Goal: Task Accomplishment & Management: Complete application form

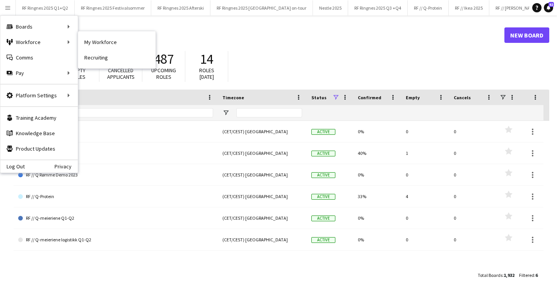
drag, startPoint x: 89, startPoint y: 37, endPoint x: 327, endPoint y: 64, distance: 239.7
click at [89, 37] on link "My Workforce" at bounding box center [116, 41] width 77 height 15
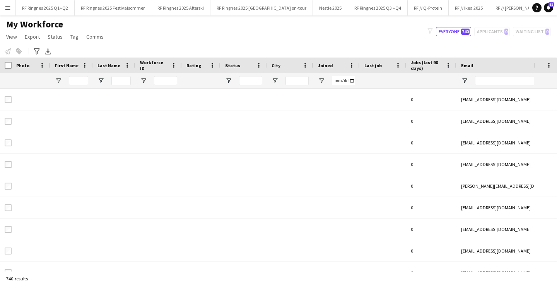
type input "**********"
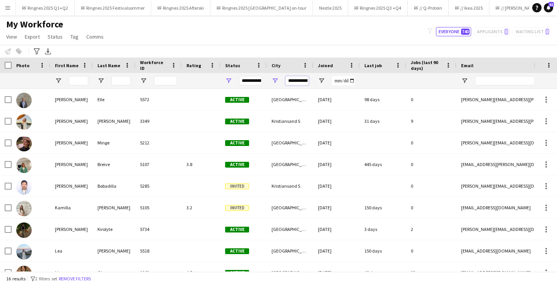
click at [297, 82] on input "**********" at bounding box center [296, 80] width 23 height 9
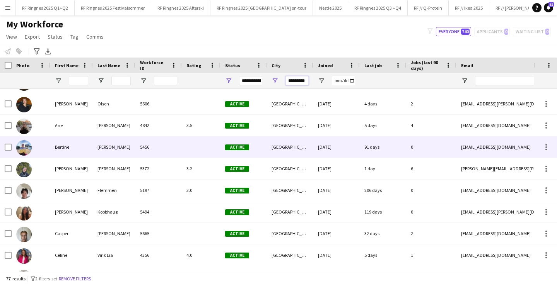
scroll to position [105, 0]
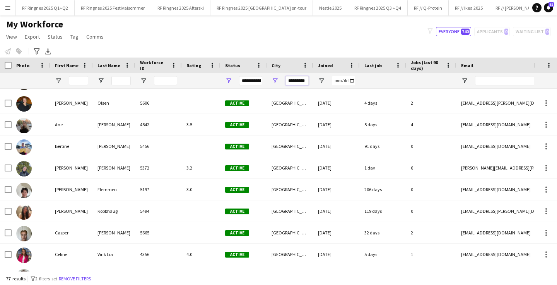
click at [294, 81] on input "*********" at bounding box center [296, 80] width 23 height 9
type input "******"
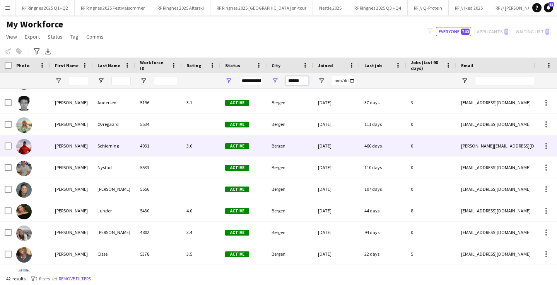
scroll to position [301, 0]
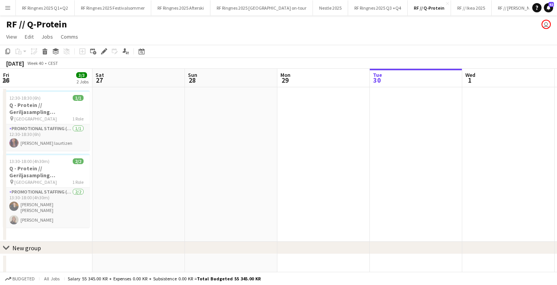
scroll to position [0, 310]
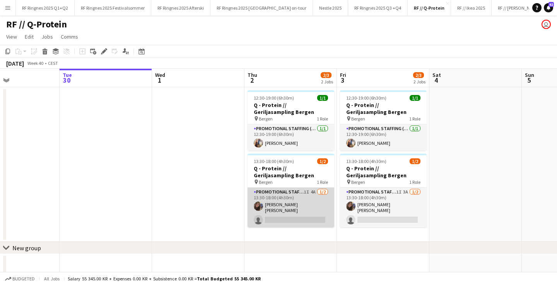
click at [287, 220] on app-card-role "Promotional Staffing (Brand Ambassadors) 1I 4A 1/2 13:30-18:00 (4h30m) Rebecka …" at bounding box center [290, 208] width 87 height 40
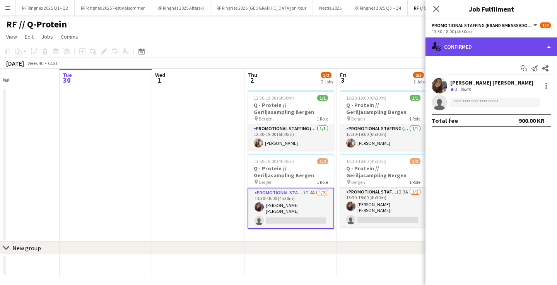
click at [468, 52] on div "single-neutral-actions-check-2 Confirmed" at bounding box center [490, 46] width 131 height 19
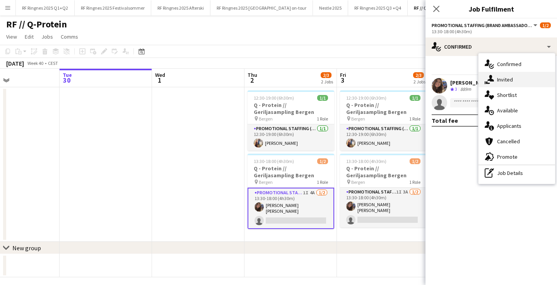
click at [485, 77] on icon "single-neutral-actions-share-1" at bounding box center [488, 79] width 9 height 9
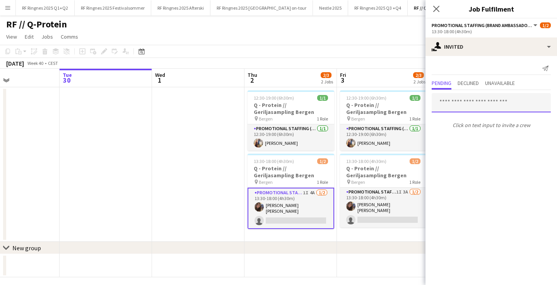
click at [482, 103] on input "text" at bounding box center [490, 102] width 119 height 19
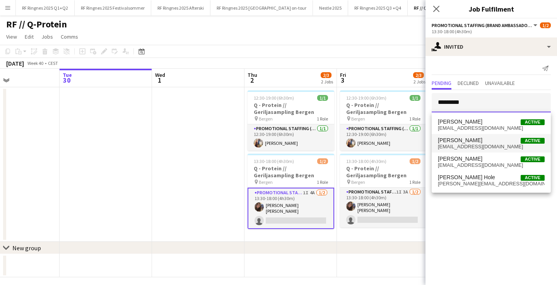
type input "*********"
click at [488, 144] on span "[EMAIL_ADDRESS][DOMAIN_NAME]" at bounding box center [491, 147] width 107 height 6
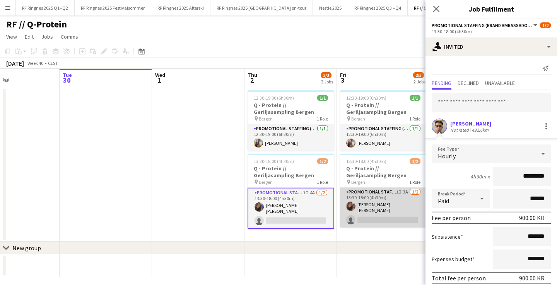
click at [382, 207] on app-card-role "Promotional Staffing (Brand Ambassadors) 1I 3A 1/2 13:30-18:00 (4h30m) Rebecka …" at bounding box center [383, 208] width 87 height 40
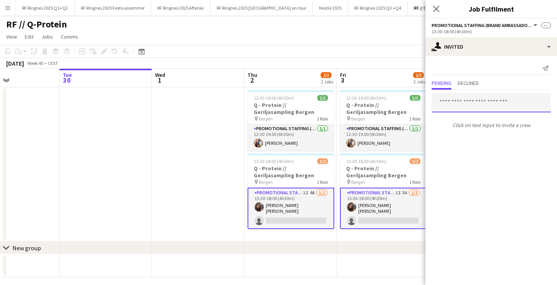
click at [465, 107] on input "text" at bounding box center [490, 102] width 119 height 19
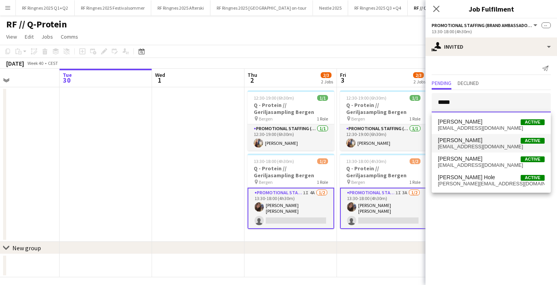
type input "*****"
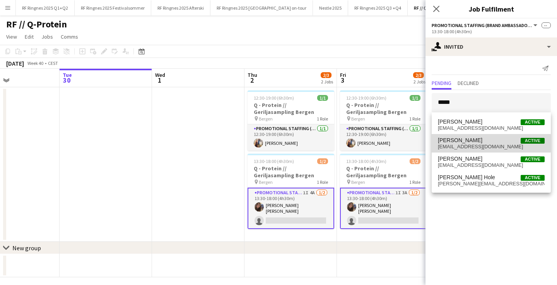
click at [463, 143] on span "Alexander Hestnes" at bounding box center [460, 140] width 44 height 7
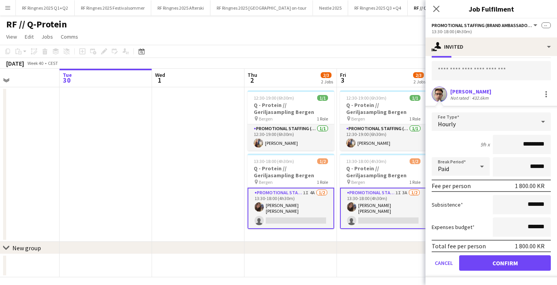
scroll to position [32, 0]
click at [486, 267] on button "Confirm" at bounding box center [505, 263] width 92 height 15
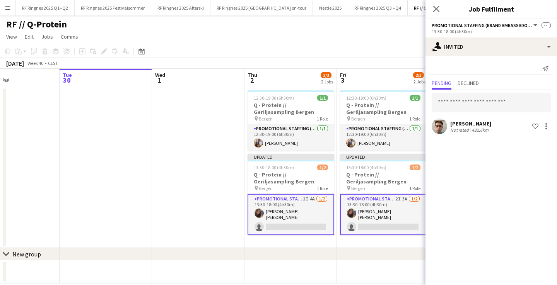
scroll to position [0, 0]
click at [480, 108] on input "text" at bounding box center [490, 102] width 119 height 19
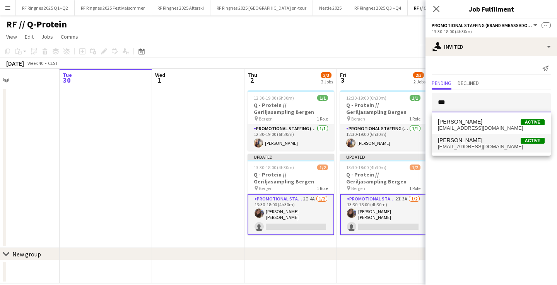
type input "***"
click at [458, 141] on span "Ane Brovold" at bounding box center [460, 140] width 44 height 7
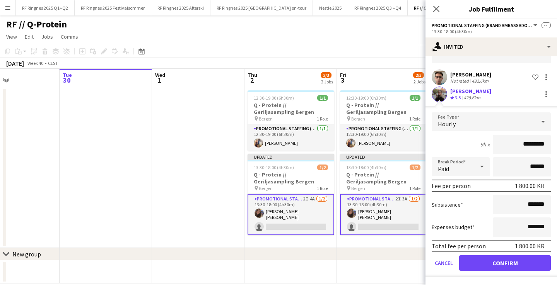
scroll to position [49, 0]
click at [509, 262] on button "Confirm" at bounding box center [505, 263] width 92 height 15
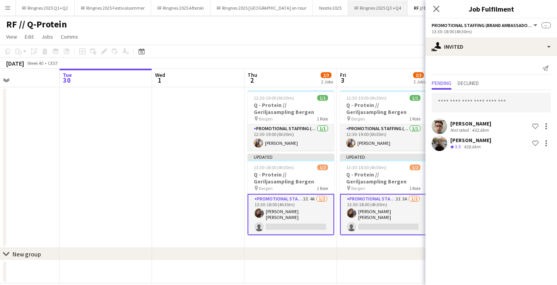
scroll to position [0, 0]
click at [454, 99] on input "text" at bounding box center [490, 102] width 119 height 19
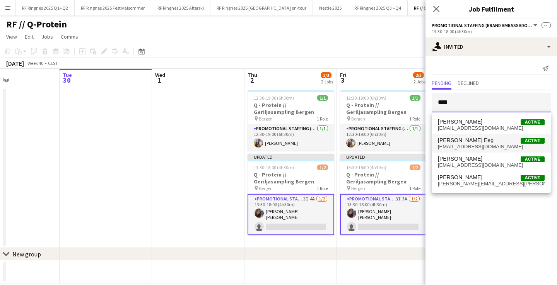
type input "****"
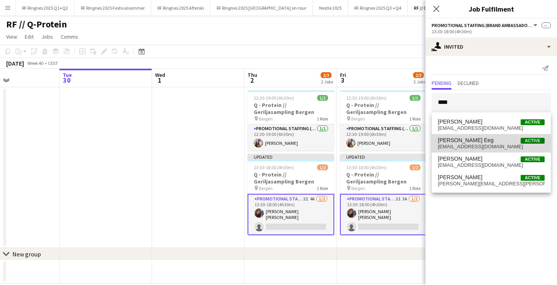
click at [457, 138] on span "Birk Eeg" at bounding box center [466, 140] width 56 height 7
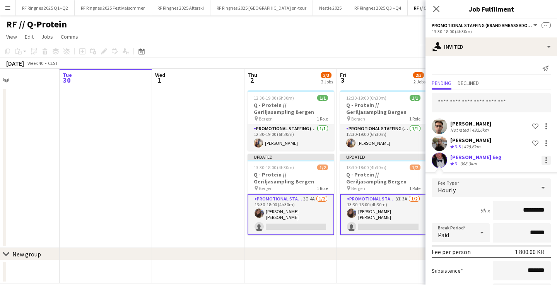
click at [543, 161] on div at bounding box center [545, 160] width 9 height 9
click at [499, 154] on div at bounding box center [278, 142] width 557 height 285
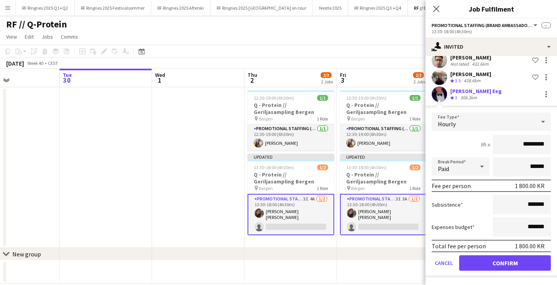
scroll to position [66, 0]
click at [443, 264] on button "Cancel" at bounding box center [443, 263] width 24 height 15
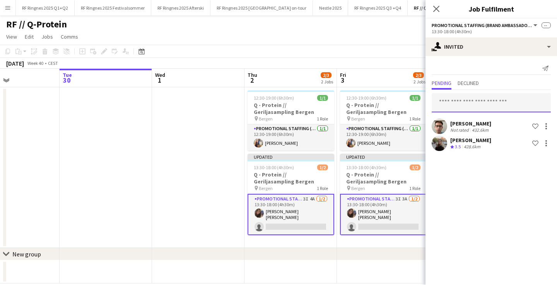
click at [478, 102] on input "text" at bounding box center [490, 102] width 119 height 19
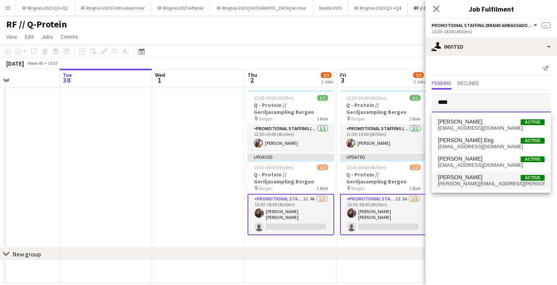
type input "****"
click at [467, 182] on span "[PERSON_NAME][EMAIL_ADDRESS][PERSON_NAME][DOMAIN_NAME]" at bounding box center [491, 184] width 107 height 6
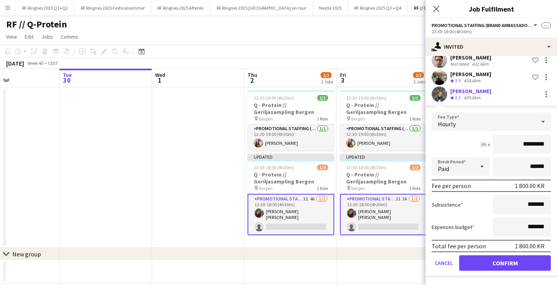
scroll to position [66, 0]
click at [512, 258] on button "Confirm" at bounding box center [505, 263] width 92 height 15
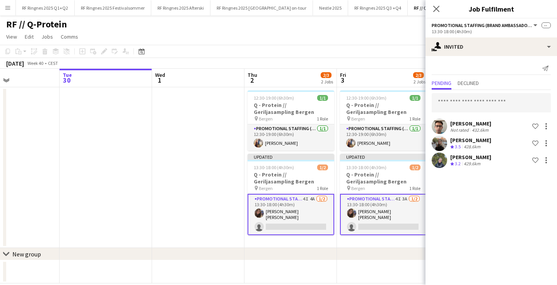
scroll to position [0, 0]
click at [545, 128] on div at bounding box center [545, 126] width 9 height 9
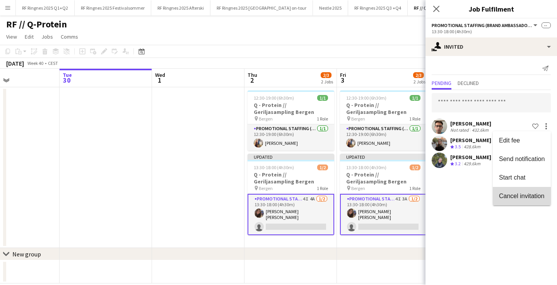
click at [524, 189] on button "Cancel invitation" at bounding box center [521, 196] width 58 height 19
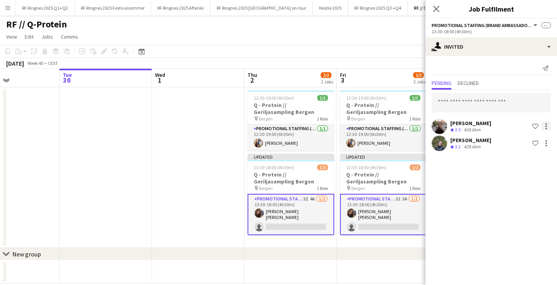
click at [546, 126] on div at bounding box center [546, 127] width 2 height 2
click at [522, 201] on button "Cancel invitation" at bounding box center [521, 196] width 58 height 19
click at [547, 124] on div at bounding box center [545, 126] width 9 height 9
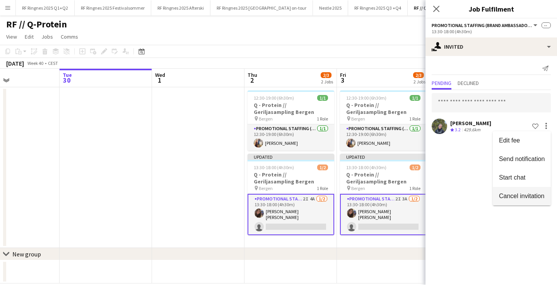
click at [513, 195] on span "Cancel invitation" at bounding box center [521, 196] width 45 height 7
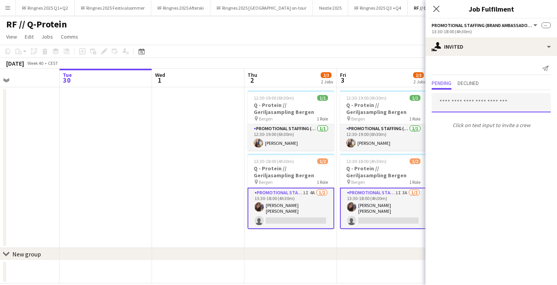
click at [457, 107] on input "text" at bounding box center [490, 102] width 119 height 19
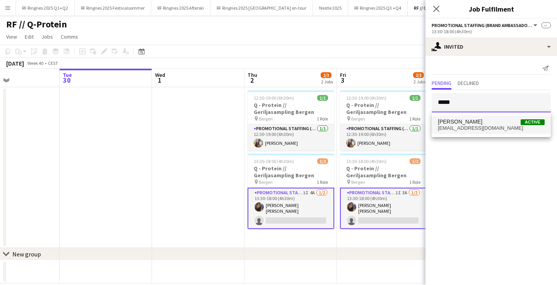
type input "*****"
click at [452, 129] on span "[EMAIL_ADDRESS][DOMAIN_NAME]" at bounding box center [491, 128] width 107 height 6
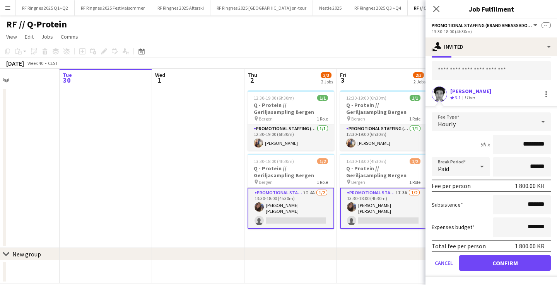
scroll to position [32, 0]
click at [519, 261] on button "Confirm" at bounding box center [505, 263] width 92 height 15
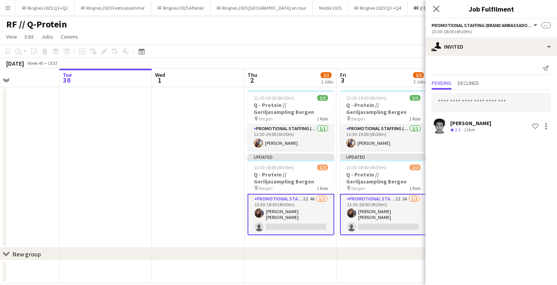
scroll to position [0, 0]
click at [503, 104] on input "text" at bounding box center [490, 102] width 119 height 19
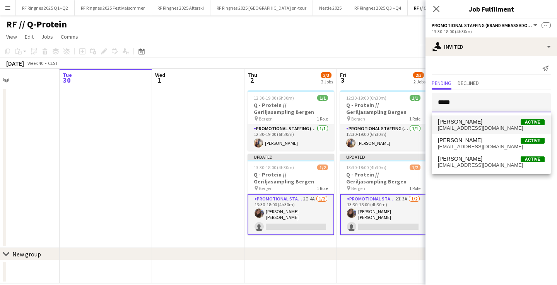
type input "*****"
click at [456, 122] on span "Malik Cisse" at bounding box center [460, 122] width 44 height 7
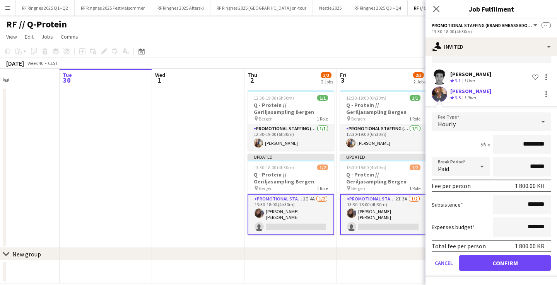
scroll to position [49, 0]
click at [513, 259] on button "Confirm" at bounding box center [505, 263] width 92 height 15
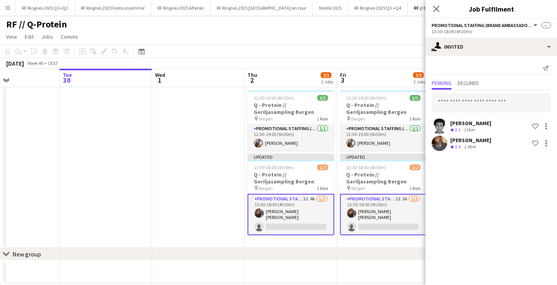
scroll to position [0, 0]
click at [490, 105] on input "text" at bounding box center [490, 102] width 119 height 19
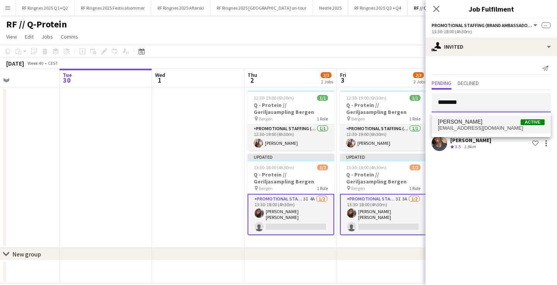
type input "********"
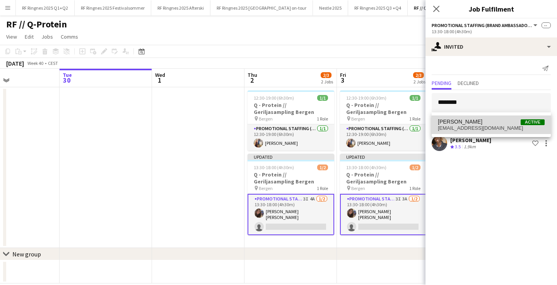
click at [498, 128] on span "[EMAIL_ADDRESS][DOMAIN_NAME]" at bounding box center [491, 128] width 107 height 6
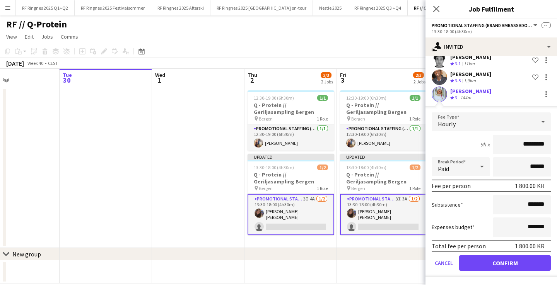
scroll to position [66, 0]
click at [516, 267] on button "Confirm" at bounding box center [505, 263] width 92 height 15
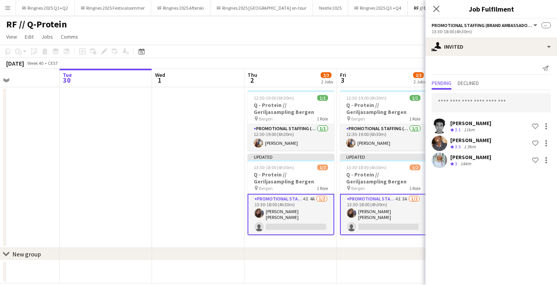
scroll to position [0, 0]
click at [511, 106] on input "text" at bounding box center [490, 102] width 119 height 19
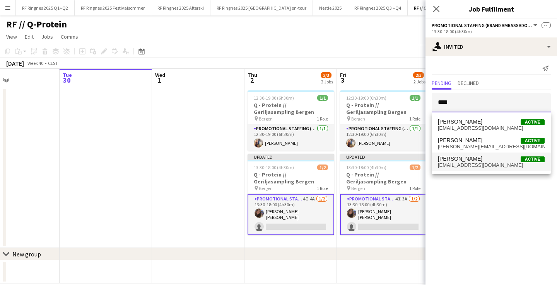
type input "****"
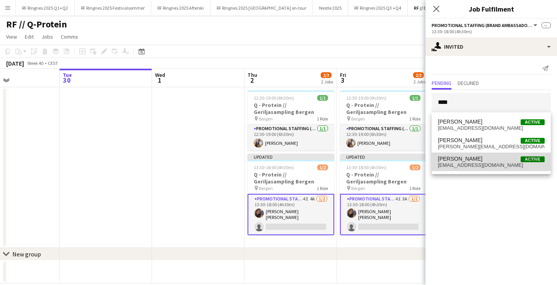
click at [506, 161] on span "Maya Møller Active" at bounding box center [491, 159] width 107 height 7
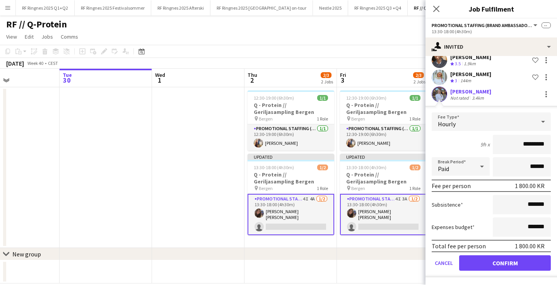
scroll to position [83, 0]
click at [508, 263] on button "Confirm" at bounding box center [505, 263] width 92 height 15
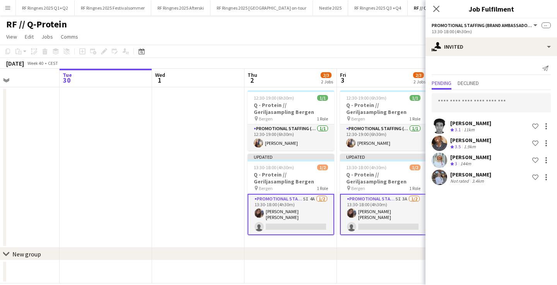
scroll to position [0, 0]
click at [474, 100] on input "text" at bounding box center [490, 102] width 119 height 19
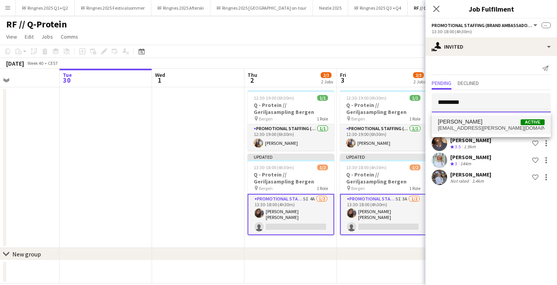
type input "*********"
click at [476, 130] on span "[EMAIL_ADDRESS][PERSON_NAME][DOMAIN_NAME]" at bounding box center [491, 128] width 107 height 6
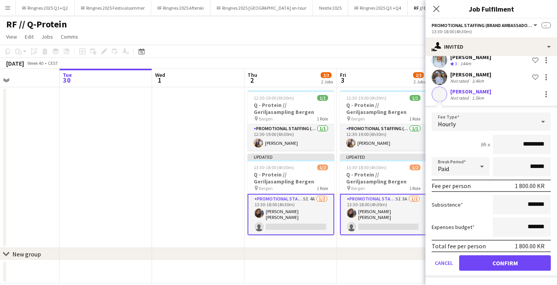
scroll to position [100, 0]
click at [508, 258] on button "Confirm" at bounding box center [505, 263] width 92 height 15
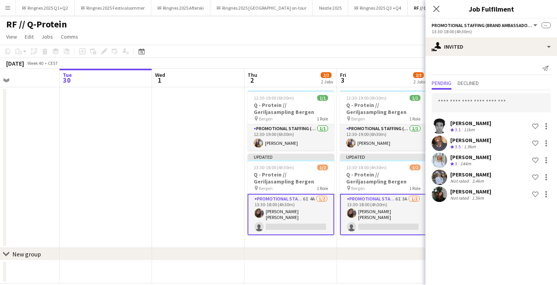
scroll to position [0, 0]
click at [455, 99] on input "text" at bounding box center [490, 102] width 119 height 19
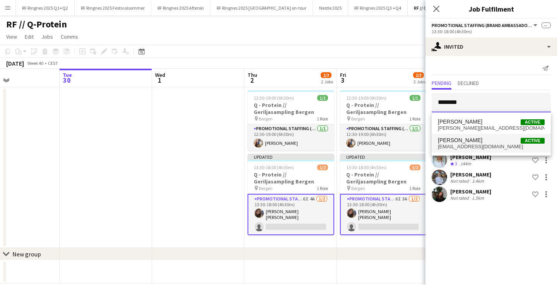
type input "*******"
click at [460, 138] on span "William Rudolfsen" at bounding box center [460, 140] width 44 height 7
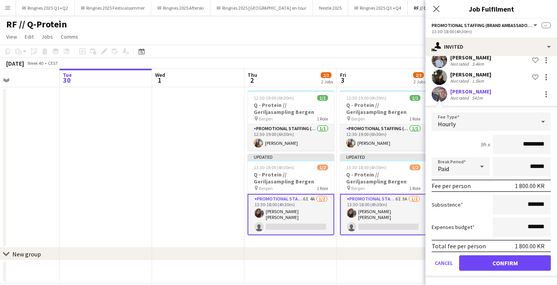
scroll to position [117, 0]
click at [504, 261] on button "Confirm" at bounding box center [505, 263] width 92 height 15
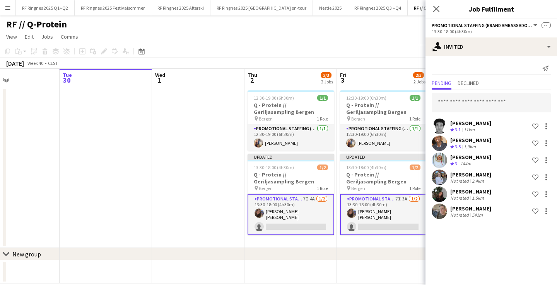
scroll to position [0, 0]
click at [446, 102] on input "text" at bounding box center [490, 102] width 119 height 19
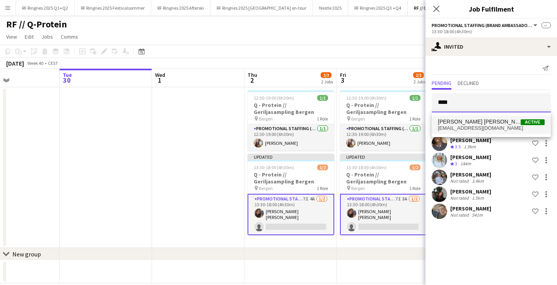
type input "****"
click at [457, 118] on mat-option "Ragnhild Sofie Nygård Active ragnhildsofienygard@gmail.com" at bounding box center [490, 125] width 119 height 19
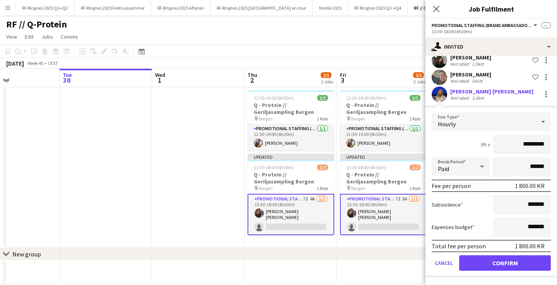
scroll to position [134, 0]
click at [492, 259] on button "Confirm" at bounding box center [505, 263] width 92 height 15
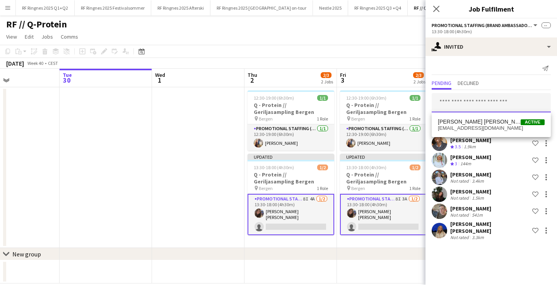
click at [483, 103] on input "text" at bounding box center [490, 102] width 119 height 19
type input "******"
click at [476, 120] on span "Gustav Hjørnevik" at bounding box center [460, 122] width 44 height 7
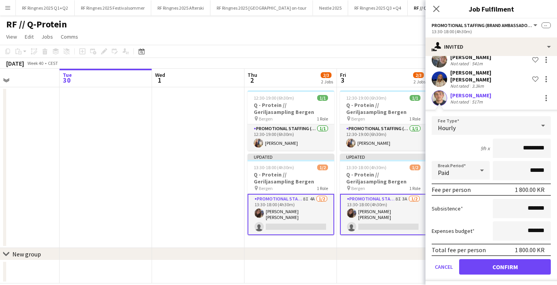
scroll to position [151, 0]
click at [497, 260] on button "Confirm" at bounding box center [505, 267] width 92 height 15
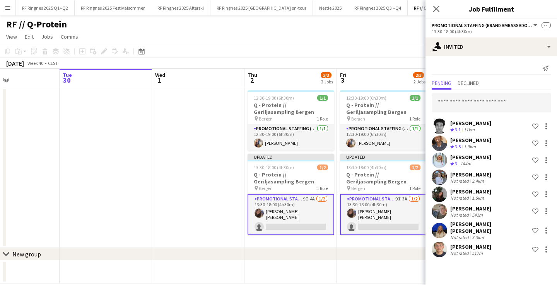
scroll to position [0, 0]
click at [452, 107] on input "text" at bounding box center [490, 102] width 119 height 19
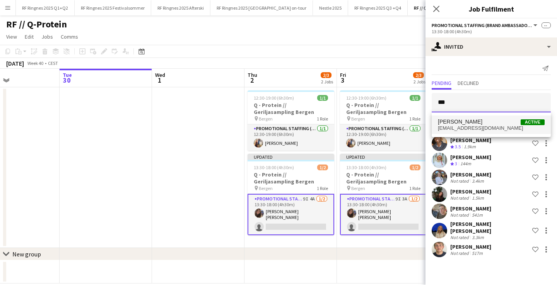
type input "***"
click at [455, 123] on span "Aya Al-Haidary" at bounding box center [460, 122] width 44 height 7
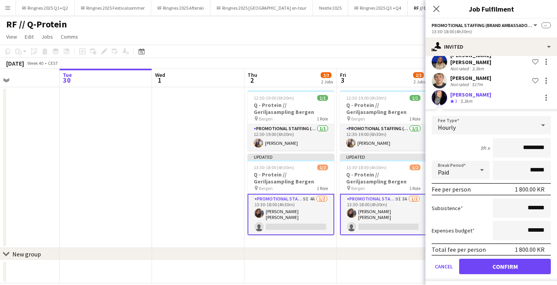
scroll to position [168, 0]
click at [501, 267] on button "Confirm" at bounding box center [505, 267] width 92 height 15
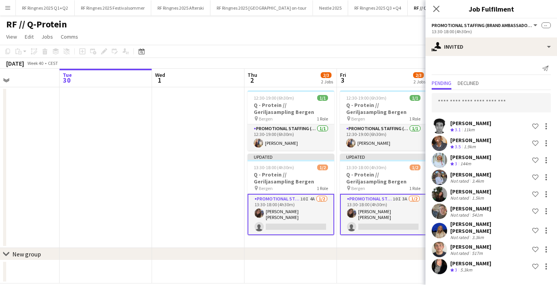
scroll to position [0, 0]
click at [483, 107] on input "text" at bounding box center [490, 102] width 119 height 19
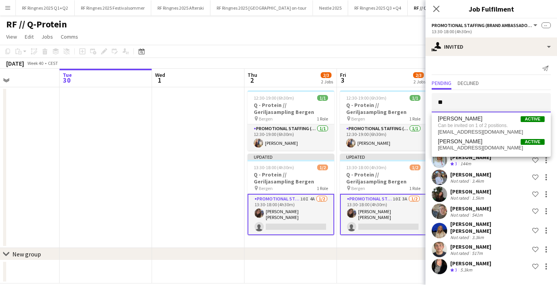
type input "*"
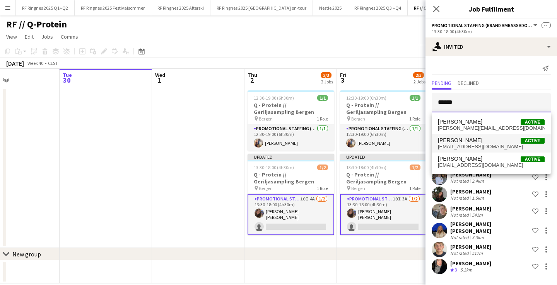
type input "*****"
click at [468, 139] on span "Hanne Øvregaard" at bounding box center [460, 140] width 44 height 7
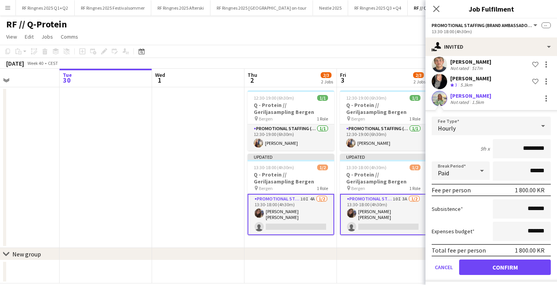
click at [499, 261] on button "Confirm" at bounding box center [505, 267] width 92 height 15
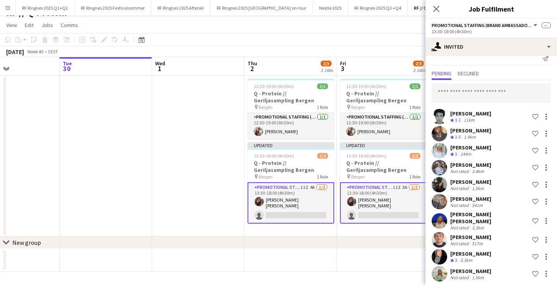
scroll to position [12, 0]
click at [457, 91] on input "text" at bounding box center [490, 92] width 119 height 19
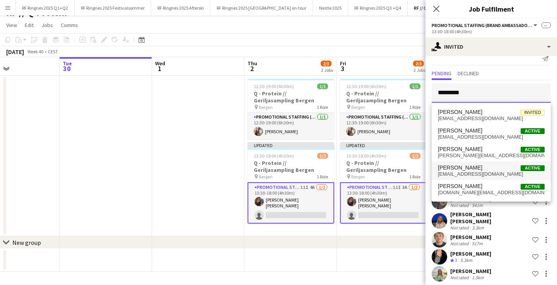
type input "********"
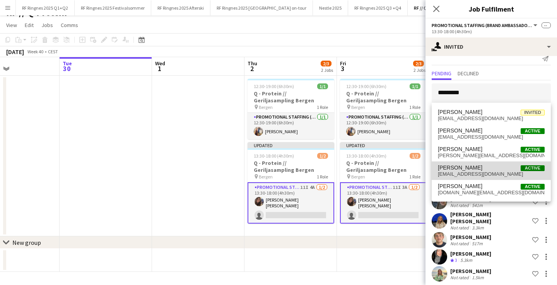
click at [471, 170] on span "Kristian Nystad" at bounding box center [460, 168] width 44 height 7
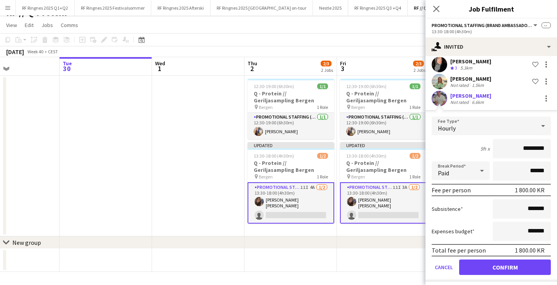
click at [500, 260] on button "Confirm" at bounding box center [505, 267] width 92 height 15
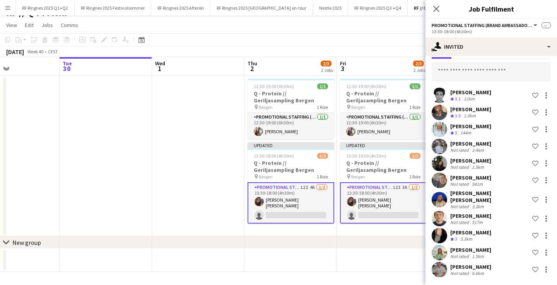
scroll to position [27, 0]
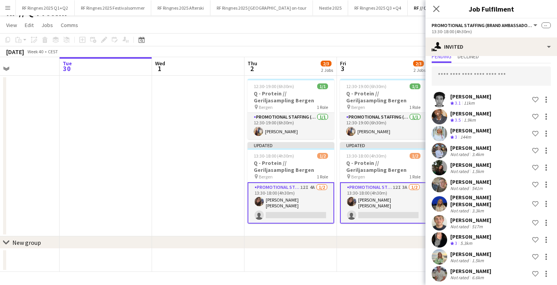
click at [233, 116] on app-date-cell at bounding box center [198, 156] width 92 height 161
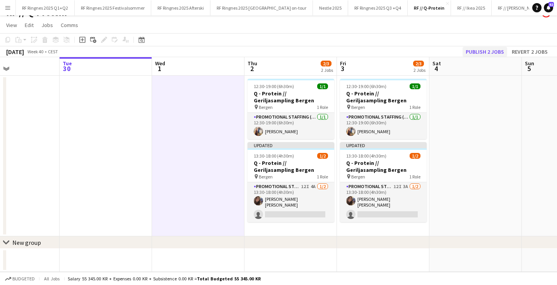
click at [480, 53] on button "Publish 2 jobs" at bounding box center [484, 52] width 44 height 10
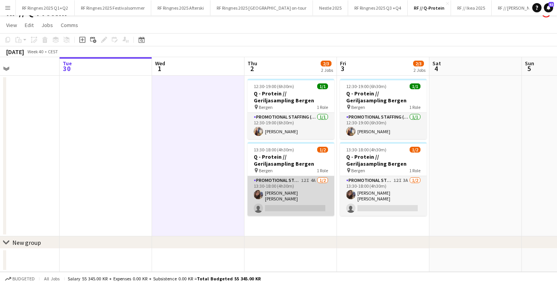
click at [300, 202] on app-card-role "Promotional Staffing (Brand Ambassadors) 12I 4A 1/2 13:30-18:00 (4h30m) Rebecka…" at bounding box center [290, 196] width 87 height 40
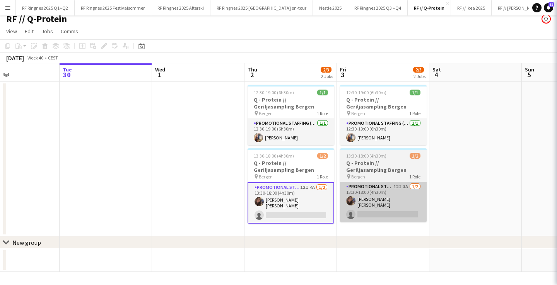
scroll to position [5, 0]
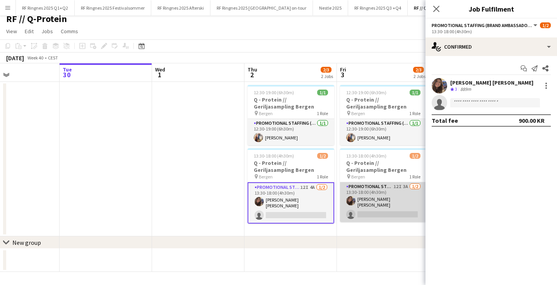
click at [367, 196] on app-card-role "Promotional Staffing (Brand Ambassadors) 12I 3A 1/2 13:30-18:00 (4h30m) Rebecka…" at bounding box center [383, 202] width 87 height 40
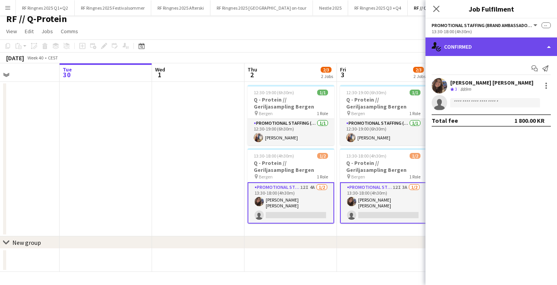
click at [465, 50] on div "single-neutral-actions-check-2 Confirmed" at bounding box center [490, 46] width 131 height 19
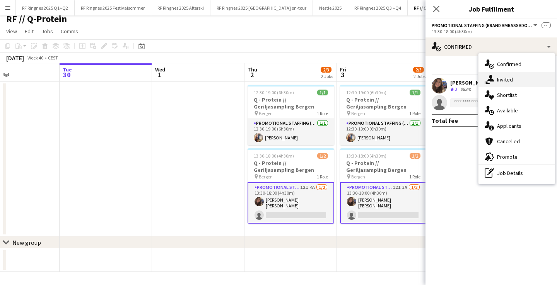
click at [491, 78] on icon at bounding box center [490, 78] width 7 height 7
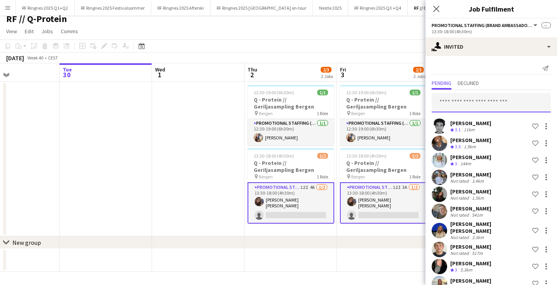
click at [467, 104] on input "text" at bounding box center [490, 102] width 119 height 19
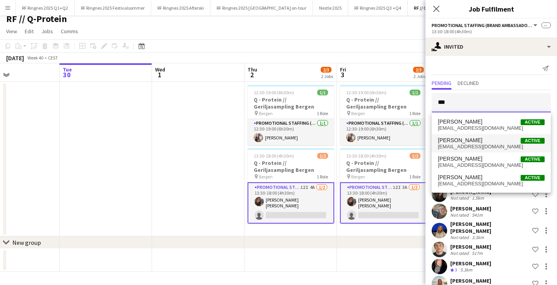
type input "***"
click at [454, 143] on span "Loulou Olivia Rostad Lunder" at bounding box center [460, 140] width 44 height 7
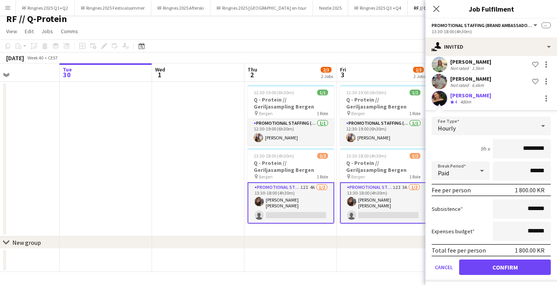
click at [506, 262] on button "Confirm" at bounding box center [505, 267] width 92 height 15
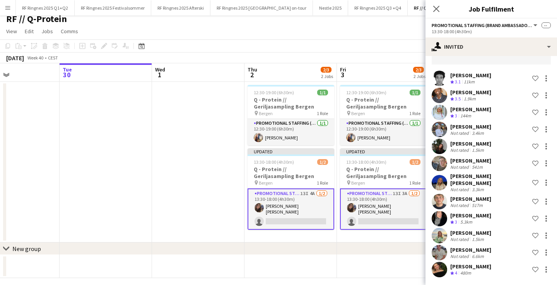
scroll to position [44, 0]
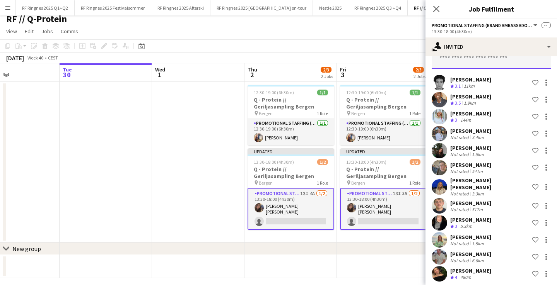
click at [463, 62] on input "text" at bounding box center [490, 58] width 119 height 19
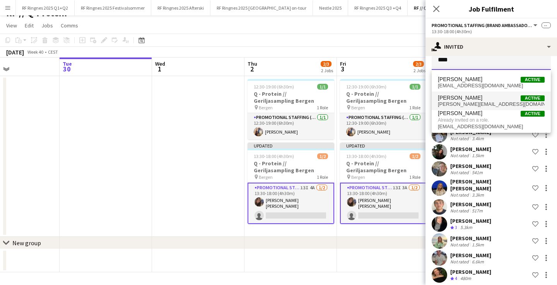
scroll to position [9, 0]
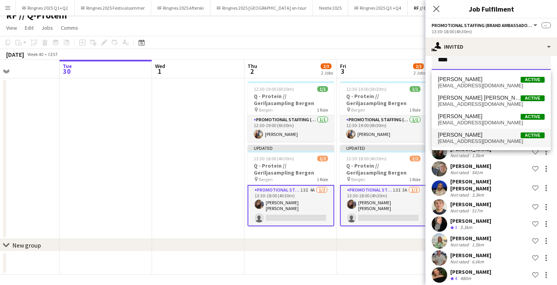
type input "****"
click at [493, 142] on span "[EMAIL_ADDRESS][DOMAIN_NAME]" at bounding box center [491, 141] width 107 height 6
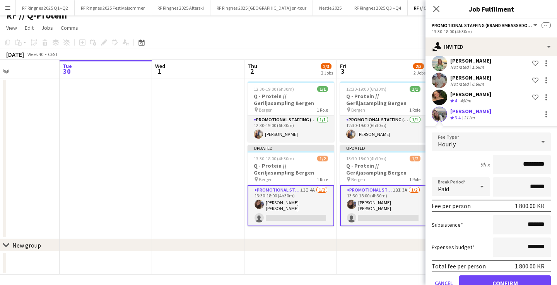
scroll to position [222, 0]
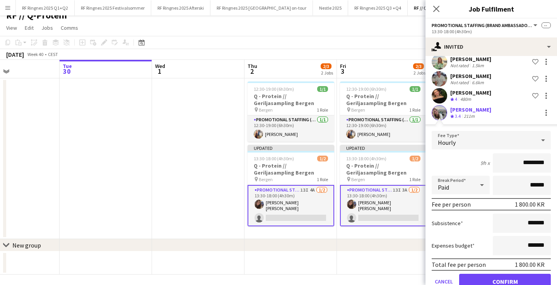
click at [505, 274] on button "Confirm" at bounding box center [505, 281] width 92 height 15
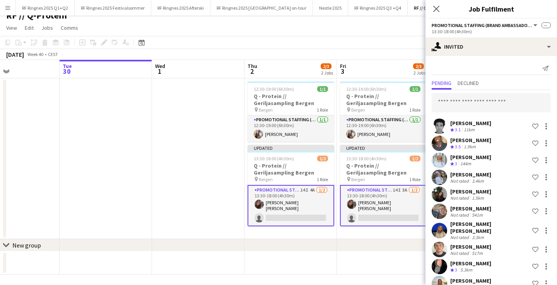
scroll to position [0, 0]
click at [471, 102] on input "text" at bounding box center [490, 102] width 119 height 19
type input "*"
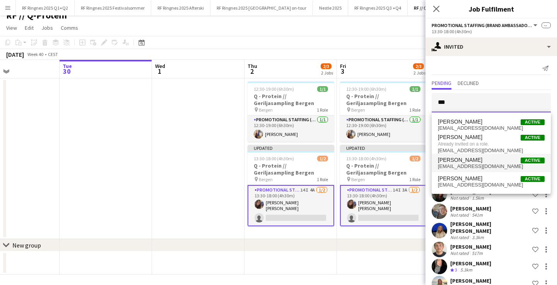
type input "***"
click at [477, 164] on span "[EMAIL_ADDRESS][DOMAIN_NAME]" at bounding box center [491, 167] width 107 height 6
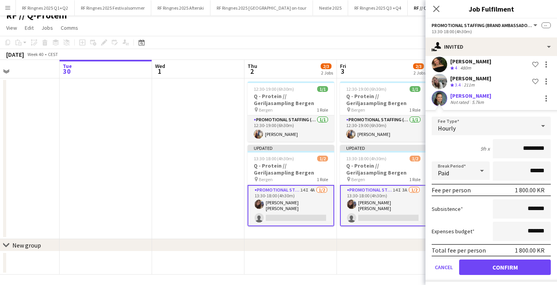
click at [502, 263] on button "Confirm" at bounding box center [505, 267] width 92 height 15
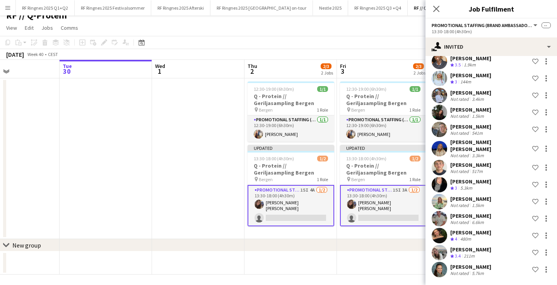
scroll to position [78, 0]
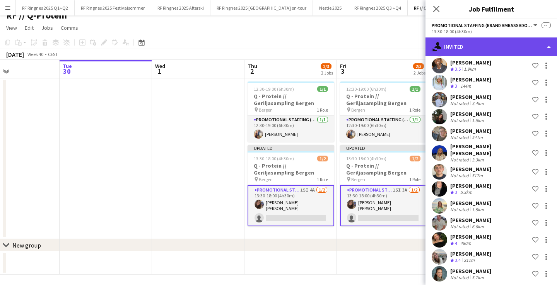
click at [474, 50] on div "single-neutral-actions-share-1 Invited" at bounding box center [490, 46] width 131 height 19
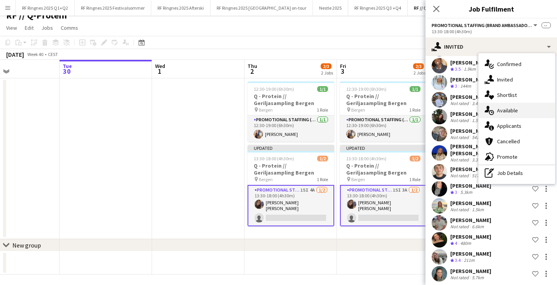
click at [505, 109] on span "Available" at bounding box center [507, 110] width 21 height 7
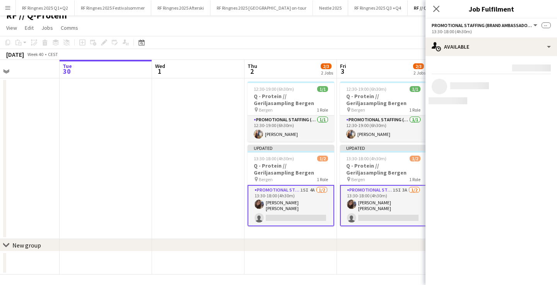
scroll to position [0, 0]
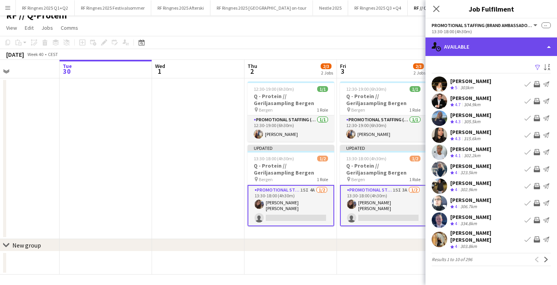
click at [491, 46] on div "single-neutral-actions-upload Available" at bounding box center [490, 46] width 131 height 19
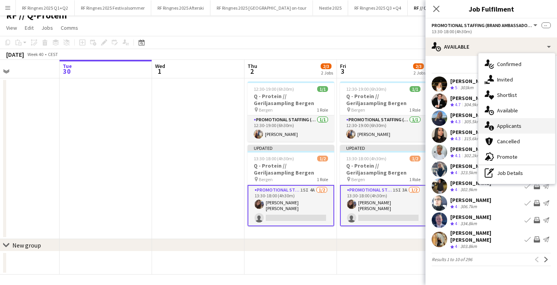
click at [504, 128] on span "Applicants" at bounding box center [509, 126] width 24 height 7
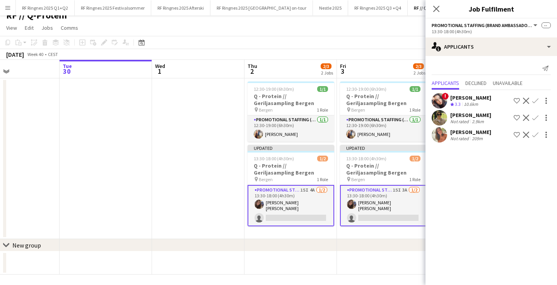
click at [441, 104] on app-user-avatar at bounding box center [438, 100] width 15 height 15
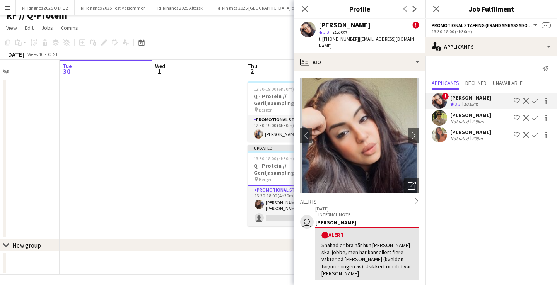
click at [441, 115] on app-user-avatar at bounding box center [438, 117] width 15 height 15
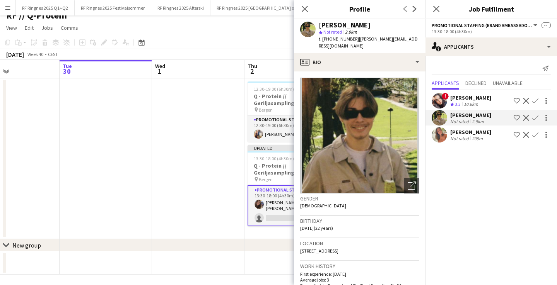
click at [443, 143] on app-user-avatar at bounding box center [438, 134] width 15 height 15
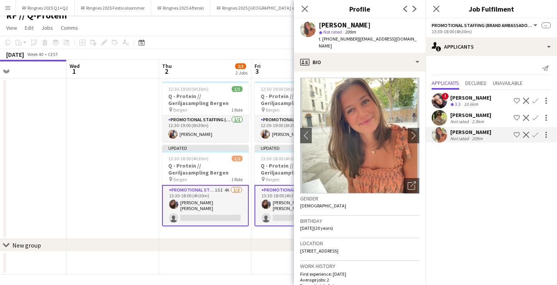
click at [271, 210] on app-card-role "Promotional Staffing (Brand Ambassadors) 15I 3A 1/2 13:30-18:00 (4h30m) Rebecka…" at bounding box center [297, 205] width 87 height 41
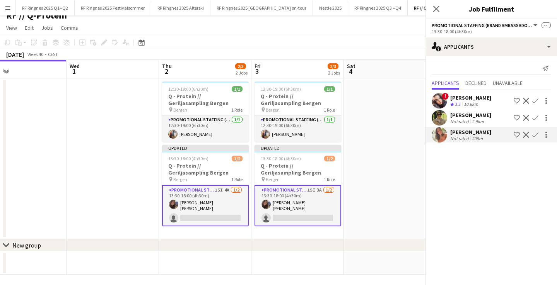
scroll to position [0, 395]
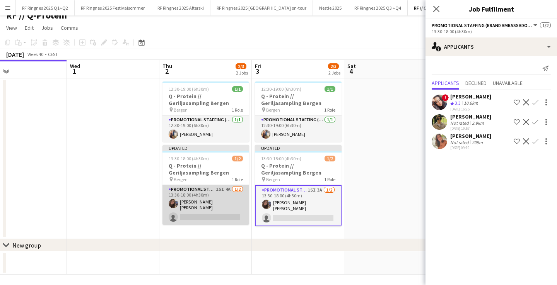
click at [204, 217] on app-card-role "Promotional Staffing (Brand Ambassadors) 15I 4A 1/2 13:30-18:00 (4h30m) Rebecka…" at bounding box center [205, 205] width 87 height 40
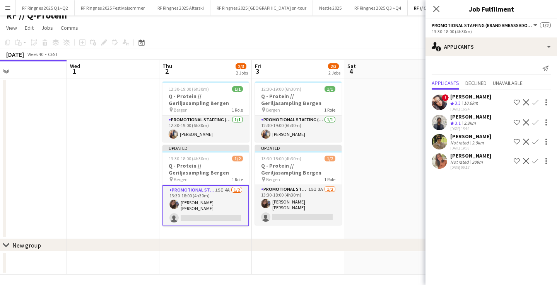
click at [537, 164] on app-icon "Confirm" at bounding box center [535, 161] width 6 height 6
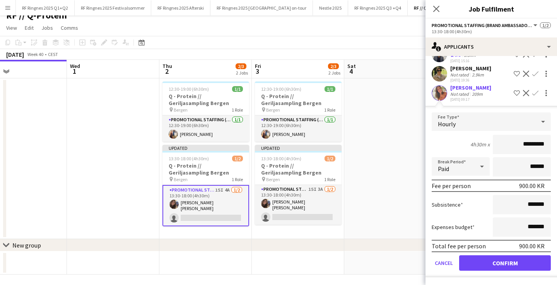
scroll to position [75, 0]
click at [494, 262] on button "Confirm" at bounding box center [505, 263] width 92 height 15
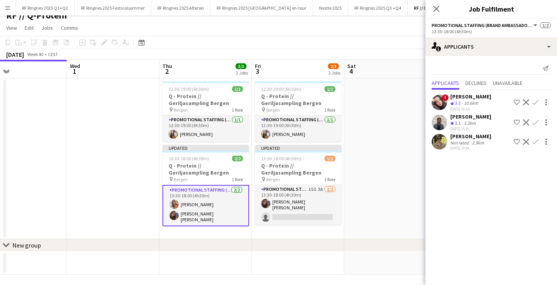
scroll to position [0, 0]
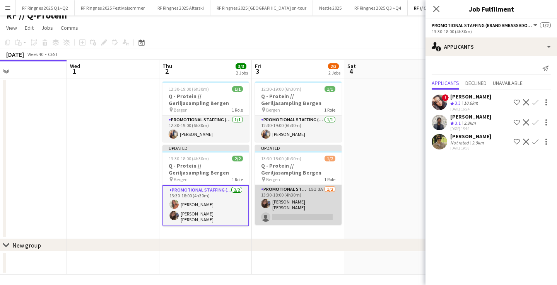
click at [312, 215] on app-card-role "Promotional Staffing (Brand Ambassadors) 15I 3A 1/2 13:30-18:00 (4h30m) Rebecka…" at bounding box center [298, 205] width 87 height 40
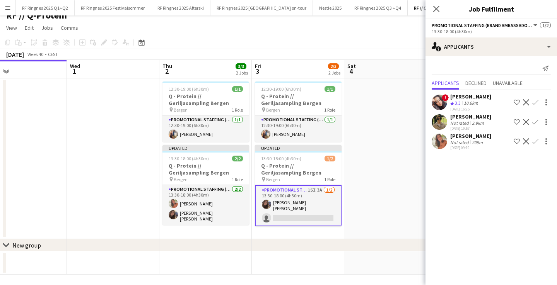
click at [537, 145] on app-icon "Confirm" at bounding box center [535, 141] width 6 height 6
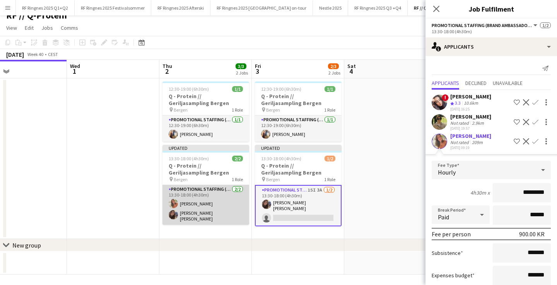
click at [208, 202] on app-card-role "Promotional Staffing (Brand Ambassadors) 2/2 13:30-18:00 (4h30m) Amanda Grusd R…" at bounding box center [205, 205] width 87 height 40
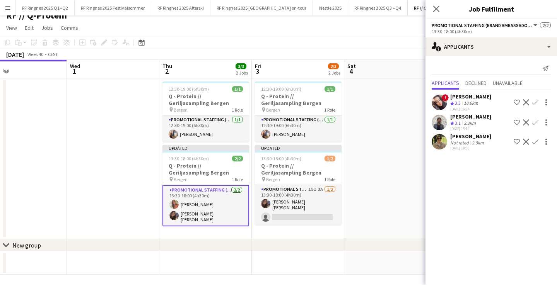
scroll to position [0, 395]
click at [226, 198] on app-card-role "Promotional Staffing (Brand Ambassadors) 2/2 13:30-18:00 (4h30m) Amanda Grusd R…" at bounding box center [205, 205] width 87 height 41
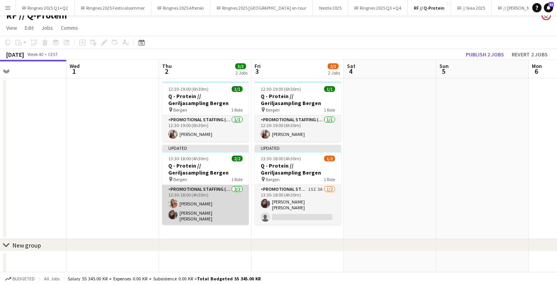
click at [226, 198] on app-card-role "Promotional Staffing (Brand Ambassadors) 2/2 13:30-18:00 (4h30m) Amanda Grusd R…" at bounding box center [205, 205] width 87 height 40
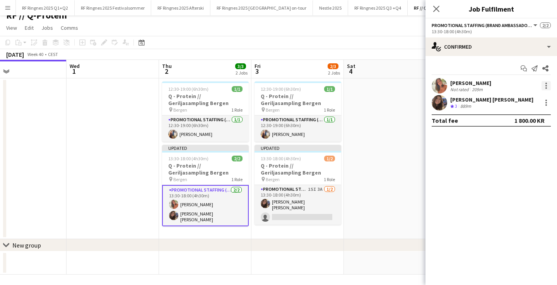
click at [547, 85] on div at bounding box center [545, 85] width 9 height 9
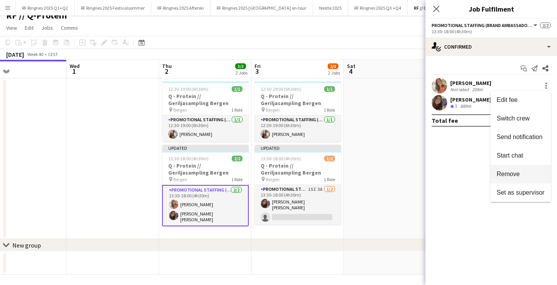
click at [516, 174] on span "Remove" at bounding box center [507, 174] width 23 height 7
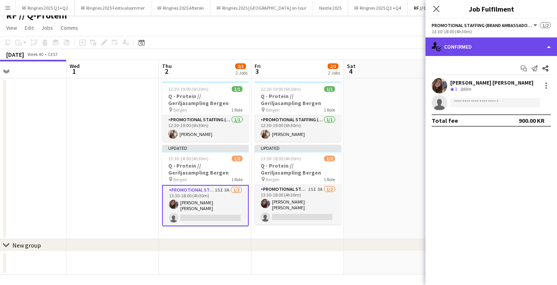
click at [465, 44] on div "single-neutral-actions-check-2 Confirmed" at bounding box center [490, 46] width 131 height 19
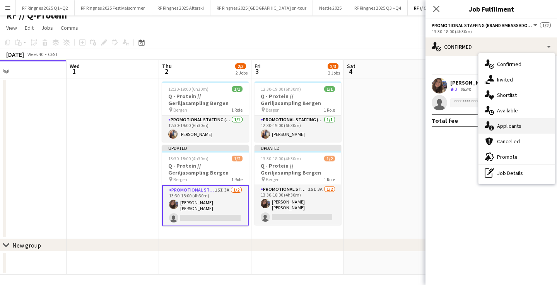
click at [510, 124] on span "Applicants" at bounding box center [509, 126] width 24 height 7
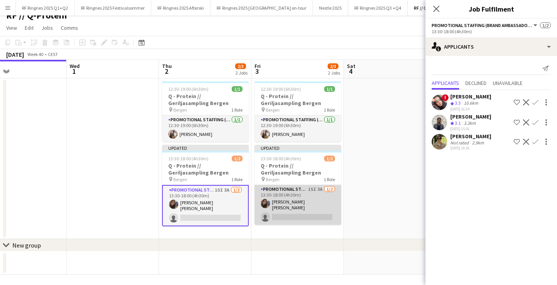
click at [286, 196] on app-card-role "Promotional Staffing (Brand Ambassadors) 15I 3A 1/2 13:30-18:00 (4h30m) Rebecka…" at bounding box center [297, 205] width 87 height 40
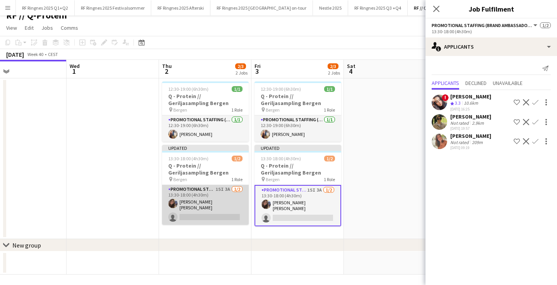
click at [216, 202] on app-card-role "Promotional Staffing (Brand Ambassadors) 15I 3A 1/2 13:30-18:00 (4h30m) Rebecka…" at bounding box center [205, 205] width 87 height 40
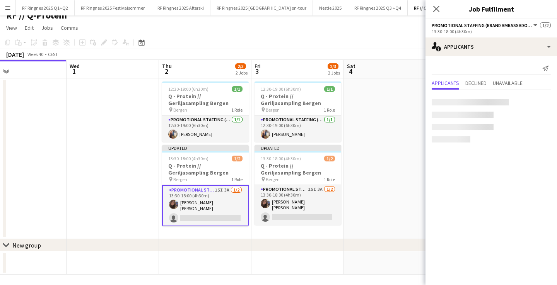
scroll to position [0, 396]
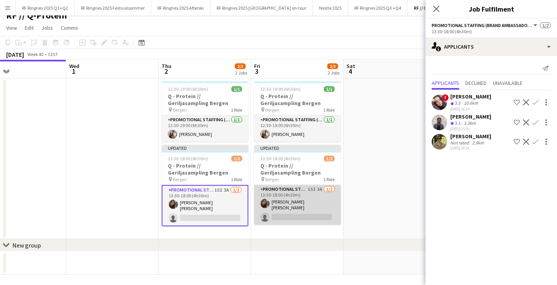
click at [291, 197] on app-card-role "Promotional Staffing (Brand Ambassadors) 15I 3A 1/2 13:30-18:00 (4h30m) Rebecka…" at bounding box center [297, 205] width 87 height 40
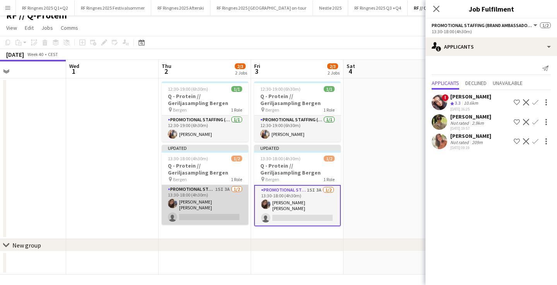
click at [194, 205] on app-card-role "Promotional Staffing (Brand Ambassadors) 15I 3A 1/2 13:30-18:00 (4h30m) Rebecka…" at bounding box center [205, 205] width 87 height 40
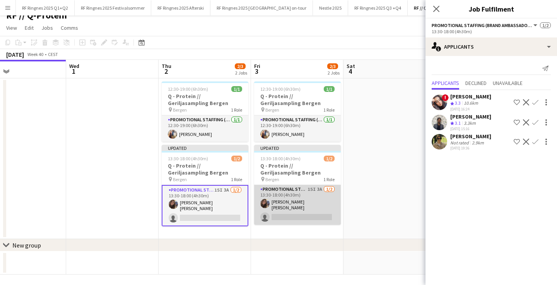
click at [276, 203] on app-card-role "Promotional Staffing (Brand Ambassadors) 15I 3A 1/2 13:30-18:00 (4h30m) Rebecka…" at bounding box center [297, 205] width 87 height 40
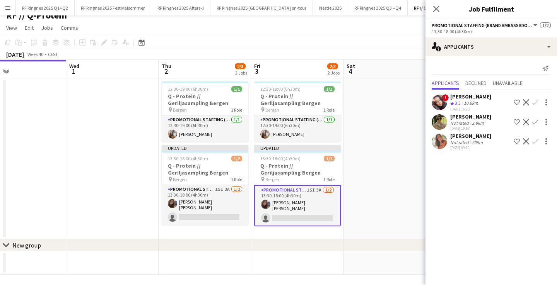
click at [443, 149] on app-user-avatar at bounding box center [438, 141] width 15 height 15
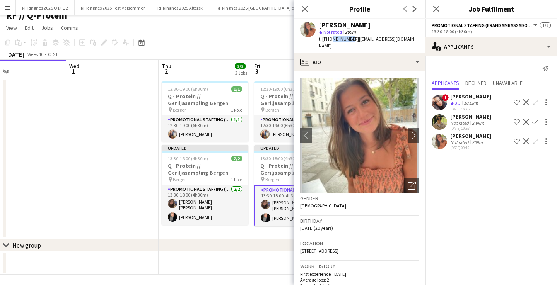
drag, startPoint x: 329, startPoint y: 39, endPoint x: 348, endPoint y: 39, distance: 18.9
click at [348, 39] on span "t. +4794802869" at bounding box center [339, 39] width 40 height 6
copy span "94802869"
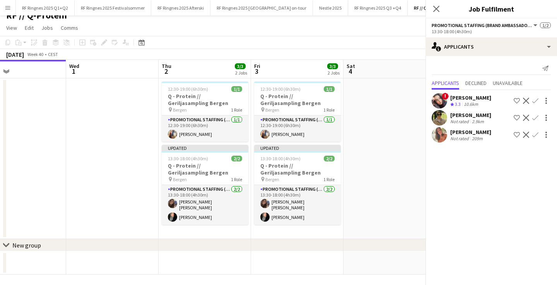
scroll to position [0, 0]
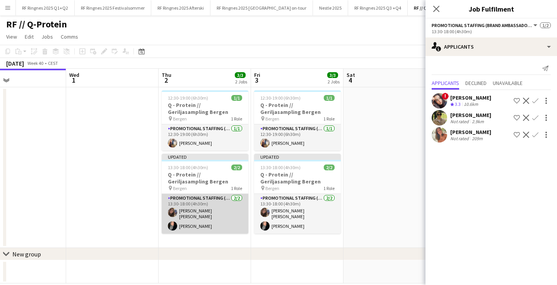
click at [213, 213] on app-card-role "Promotional Staffing (Brand Ambassadors) 2/2 13:30-18:00 (4h30m) Rebecka Roald …" at bounding box center [205, 214] width 87 height 40
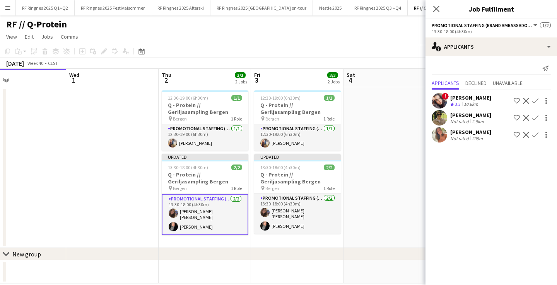
click at [399, 145] on app-date-cell at bounding box center [389, 167] width 92 height 161
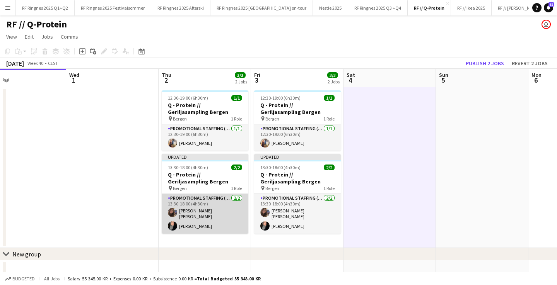
click at [184, 221] on app-card-role "Promotional Staffing (Brand Ambassadors) 2/2 13:30-18:00 (4h30m) Rebecka Roald …" at bounding box center [205, 214] width 87 height 40
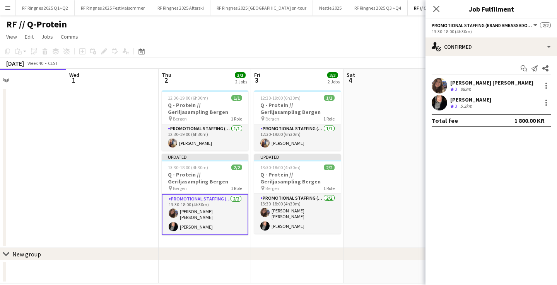
click at [433, 107] on app-user-avatar at bounding box center [438, 102] width 15 height 15
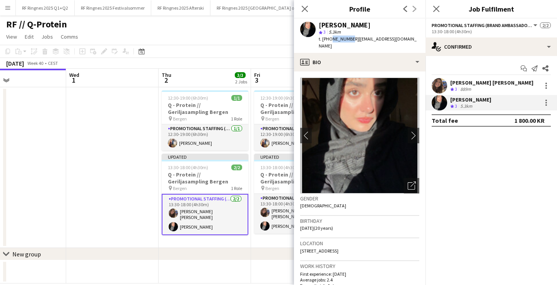
drag, startPoint x: 328, startPoint y: 39, endPoint x: 348, endPoint y: 39, distance: 19.7
click at [348, 39] on span "t. +4793811723" at bounding box center [339, 39] width 40 height 6
copy span "93811723"
click at [268, 214] on app-user-avatar at bounding box center [264, 212] width 9 height 9
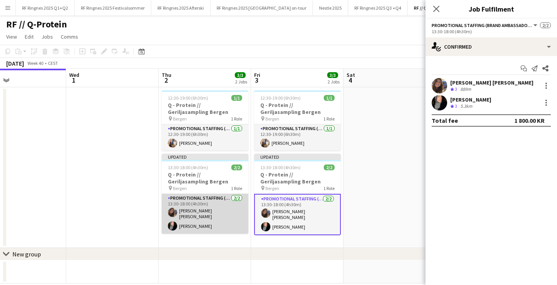
click at [202, 205] on app-card-role "Promotional Staffing (Brand Ambassadors) 2/2 13:30-18:00 (4h30m) Rebecka Roald …" at bounding box center [205, 214] width 87 height 40
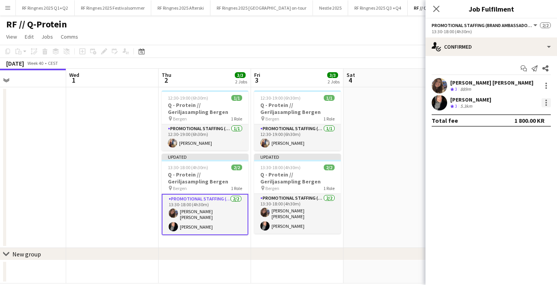
click at [546, 102] on div at bounding box center [545, 102] width 9 height 9
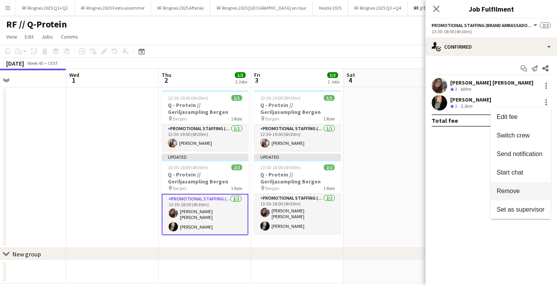
click at [511, 191] on span "Remove" at bounding box center [507, 191] width 23 height 7
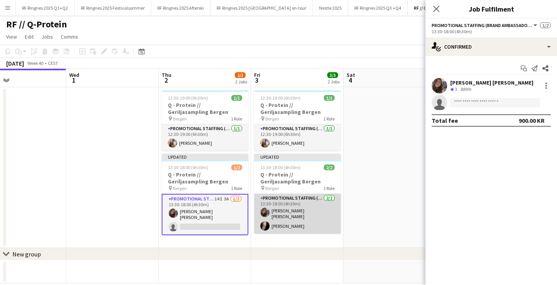
click at [302, 216] on app-card-role "Promotional Staffing (Brand Ambassadors) 2/2 13:30-18:00 (4h30m) Rebecka Roald …" at bounding box center [297, 214] width 87 height 40
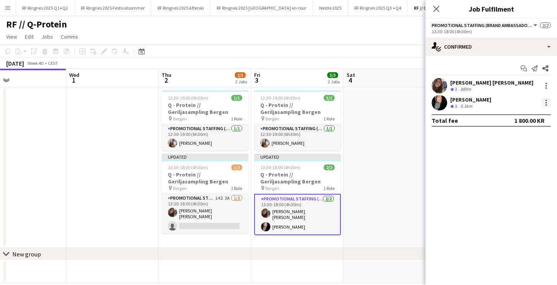
click at [549, 101] on div at bounding box center [545, 102] width 9 height 9
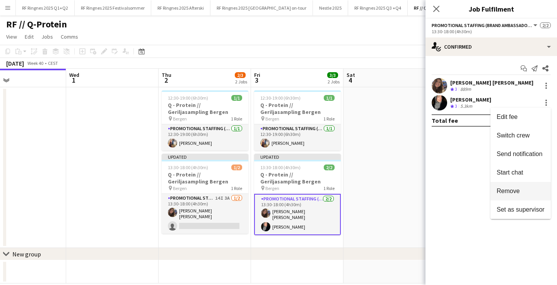
click at [498, 187] on button "Remove" at bounding box center [520, 191] width 60 height 19
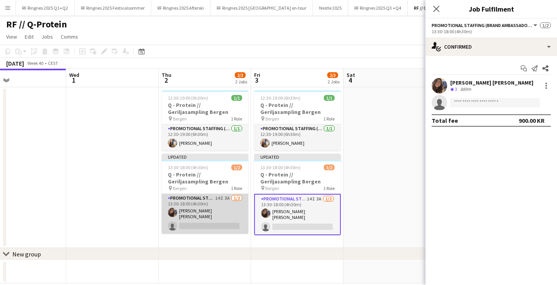
click at [232, 215] on app-card-role "Promotional Staffing (Brand Ambassadors) 14I 3A 1/2 13:30-18:00 (4h30m) Rebecka…" at bounding box center [205, 214] width 87 height 40
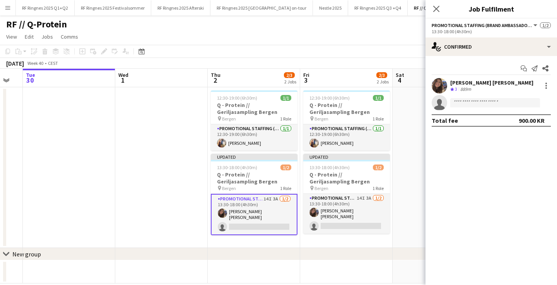
scroll to position [0, 352]
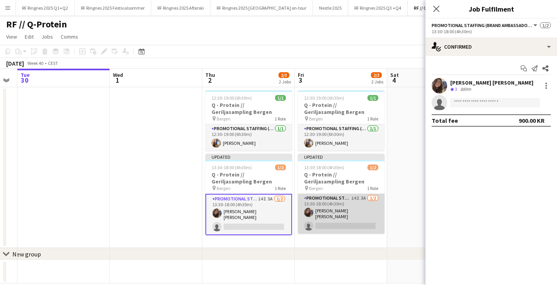
click at [340, 208] on app-card-role "Promotional Staffing (Brand Ambassadors) 14I 3A 1/2 13:30-18:00 (4h30m) Rebecka…" at bounding box center [341, 214] width 87 height 40
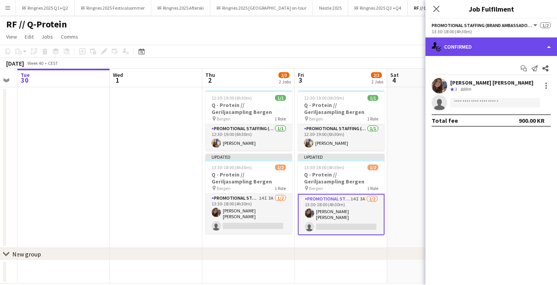
click at [484, 44] on div "single-neutral-actions-check-2 Confirmed" at bounding box center [490, 46] width 131 height 19
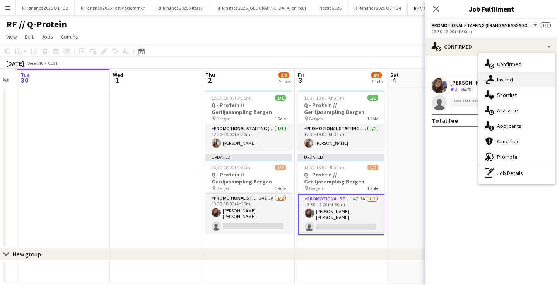
click at [502, 81] on span "Invited" at bounding box center [505, 79] width 16 height 7
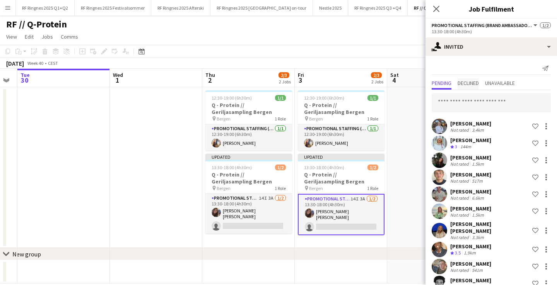
scroll to position [0, 0]
click at [412, 154] on app-date-cell at bounding box center [433, 167] width 92 height 161
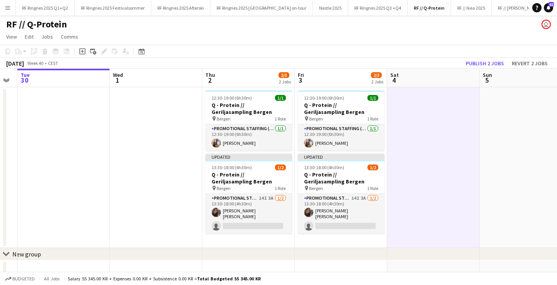
drag, startPoint x: 342, startPoint y: 222, endPoint x: 390, endPoint y: 175, distance: 67.5
click at [342, 222] on app-card-role "Promotional Staffing (Brand Ambassadors) 14I 3A 1/2 13:30-18:00 (4h30m) Rebecka…" at bounding box center [341, 214] width 87 height 40
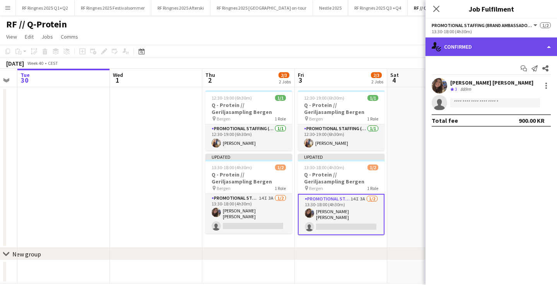
click at [496, 48] on div "single-neutral-actions-check-2 Confirmed" at bounding box center [490, 46] width 131 height 19
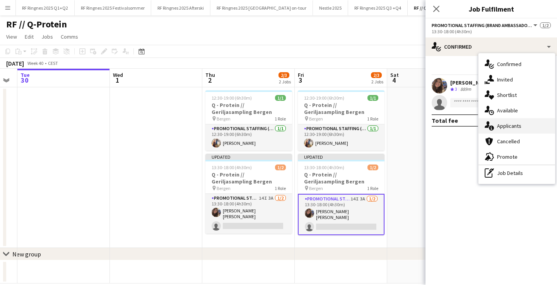
click at [501, 126] on span "Applicants" at bounding box center [509, 126] width 24 height 7
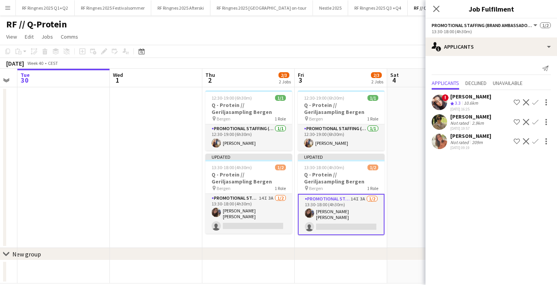
click at [191, 160] on app-date-cell at bounding box center [156, 167] width 92 height 161
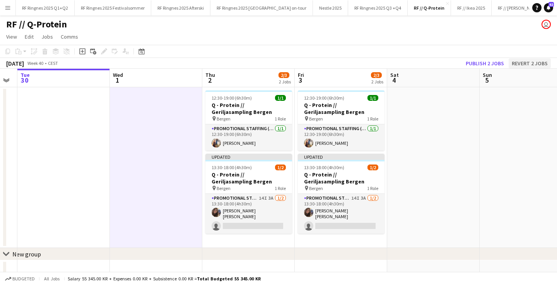
click at [538, 59] on button "Revert 2 jobs" at bounding box center [529, 63] width 42 height 10
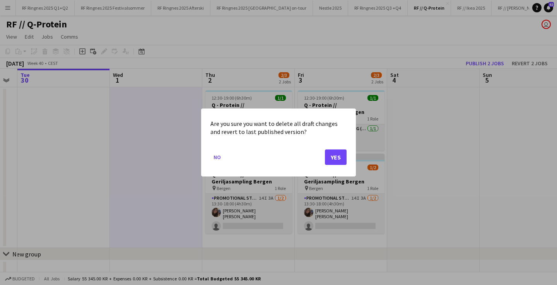
click at [342, 161] on button "Yes" at bounding box center [336, 157] width 22 height 15
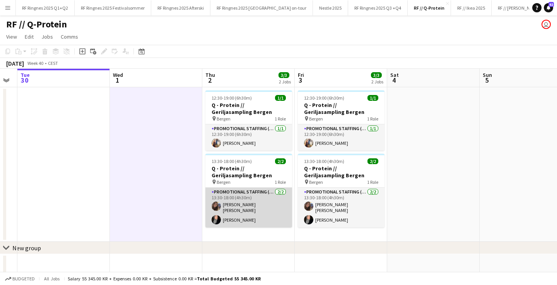
click at [247, 201] on app-card-role "Promotional Staffing (Brand Ambassadors) 2/2 13:30-18:00 (4h30m) Rebecka Roald …" at bounding box center [248, 208] width 87 height 40
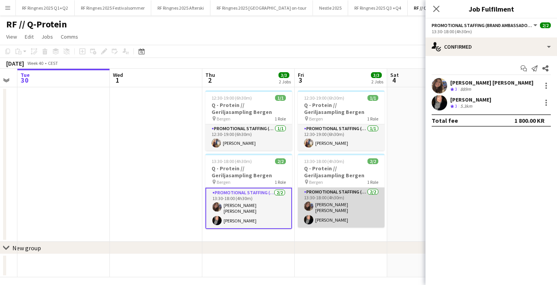
click at [326, 201] on app-card-role "Promotional Staffing (Brand Ambassadors) 2/2 13:30-18:00 (4h30m) Rebecka Roald …" at bounding box center [341, 208] width 87 height 40
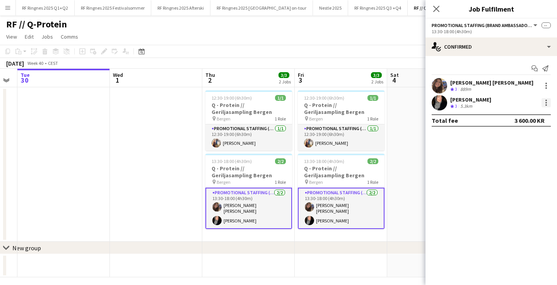
click at [547, 100] on div at bounding box center [545, 102] width 9 height 9
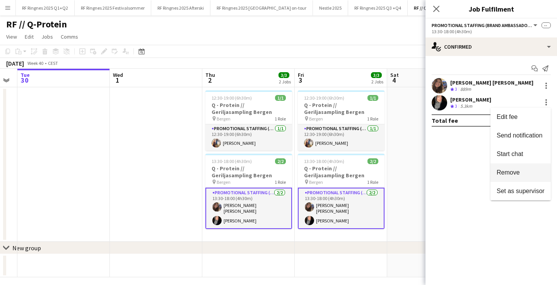
click at [505, 169] on button "Remove" at bounding box center [520, 173] width 60 height 19
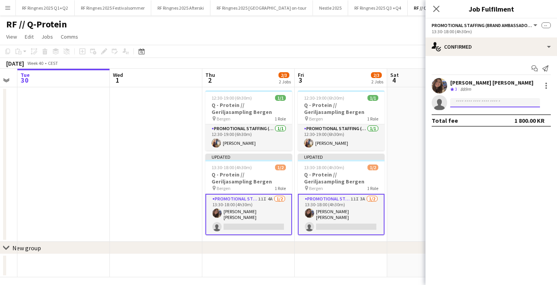
click at [498, 101] on input at bounding box center [495, 102] width 90 height 9
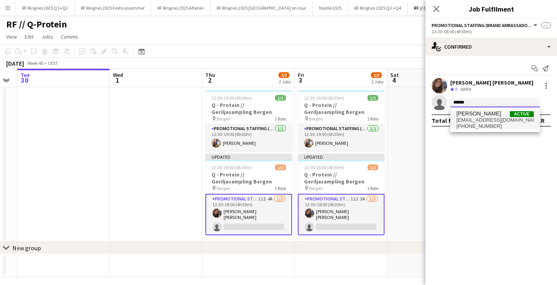
type input "******"
click at [481, 120] on span "[EMAIL_ADDRESS][DOMAIN_NAME]" at bounding box center [494, 120] width 77 height 6
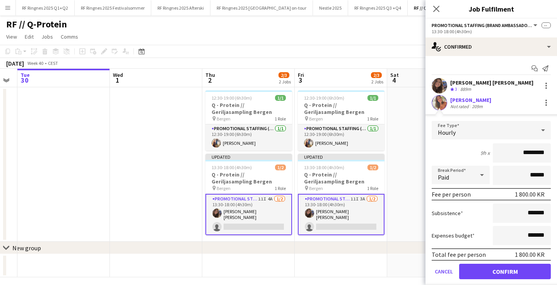
click at [487, 269] on button "Confirm" at bounding box center [505, 271] width 92 height 15
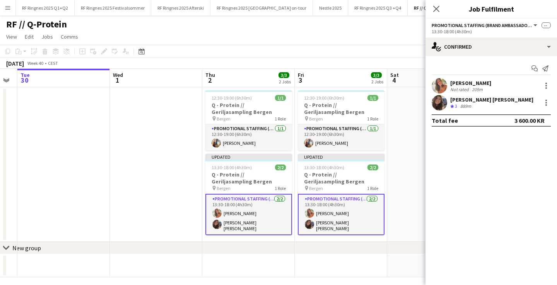
click at [178, 180] on app-date-cell at bounding box center [156, 164] width 92 height 155
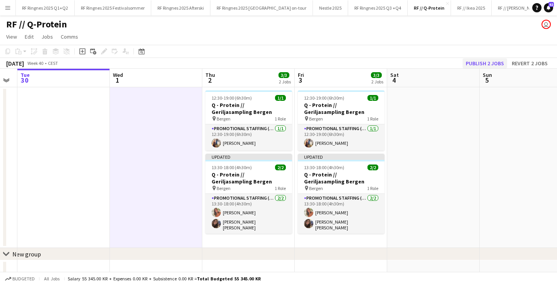
click at [484, 63] on button "Publish 2 jobs" at bounding box center [484, 63] width 44 height 10
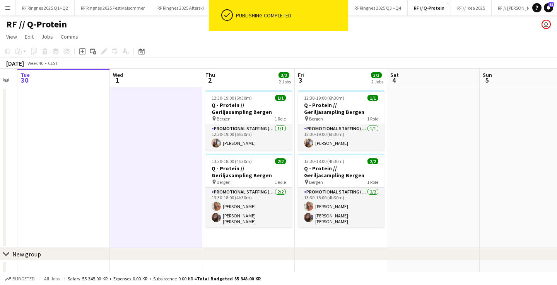
click at [5, 11] on button "Menu" at bounding box center [7, 7] width 15 height 15
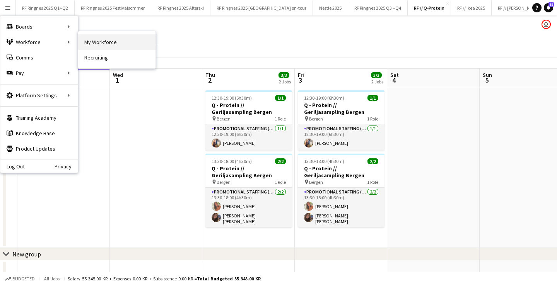
click at [102, 41] on link "My Workforce" at bounding box center [116, 41] width 77 height 15
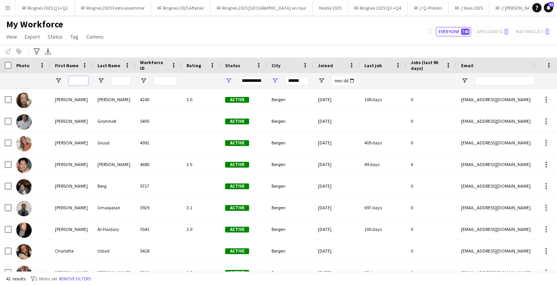
click at [73, 83] on input "First Name Filter Input" at bounding box center [78, 80] width 19 height 9
type input "***"
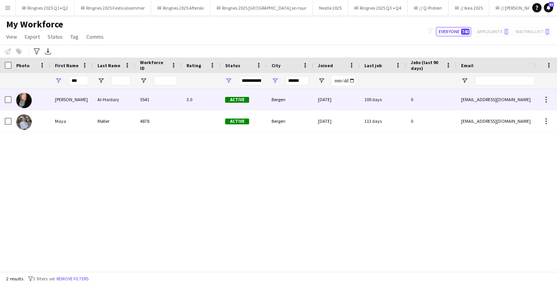
click at [66, 99] on div "[PERSON_NAME]" at bounding box center [71, 99] width 43 height 21
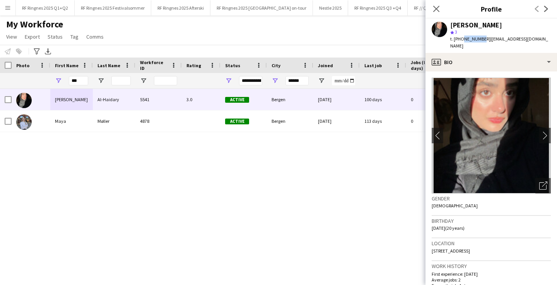
drag, startPoint x: 479, startPoint y: 39, endPoint x: 460, endPoint y: 40, distance: 19.3
click at [460, 40] on span "t. +4793811723" at bounding box center [470, 39] width 40 height 6
copy span "93811723"
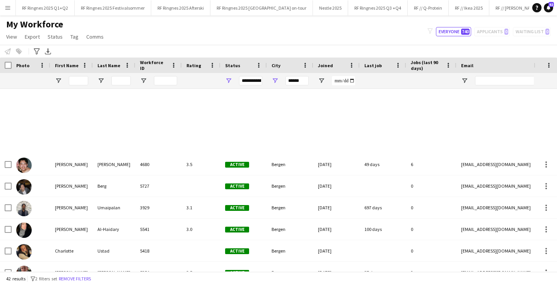
scroll to position [301, 0]
